Goal: Task Accomplishment & Management: Manage account settings

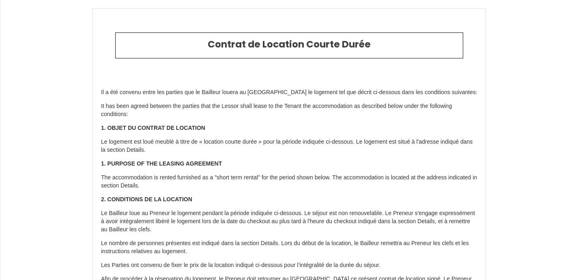
select select
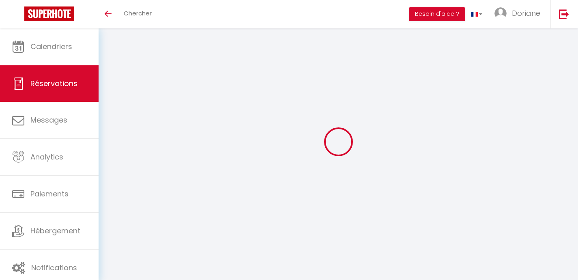
select select
select select "1"
select select
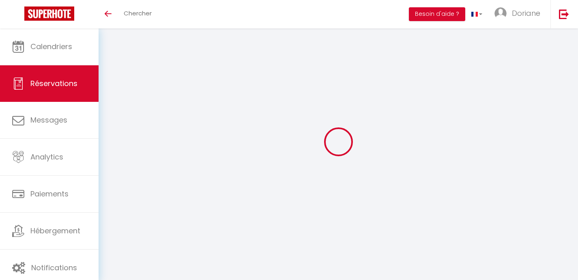
select select
select select "15"
checkbox input "false"
select select
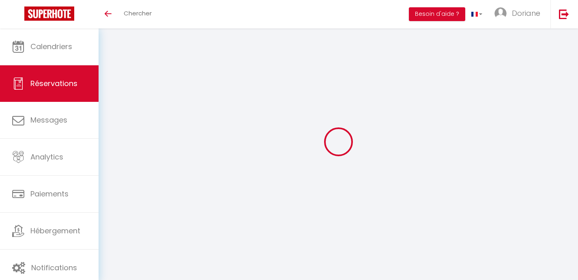
select select
checkbox input "false"
select select
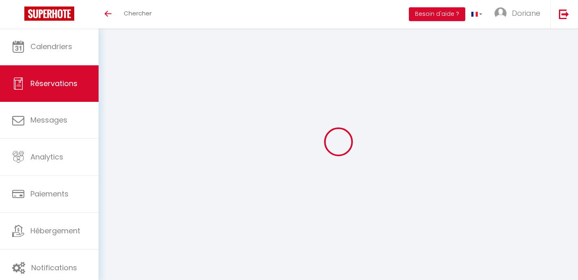
checkbox input "false"
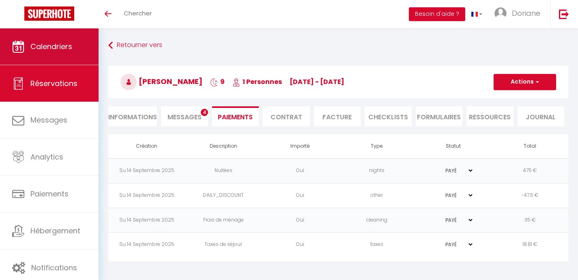
click at [70, 46] on span "Calendriers" at bounding box center [51, 46] width 42 height 10
